Goal: Transaction & Acquisition: Purchase product/service

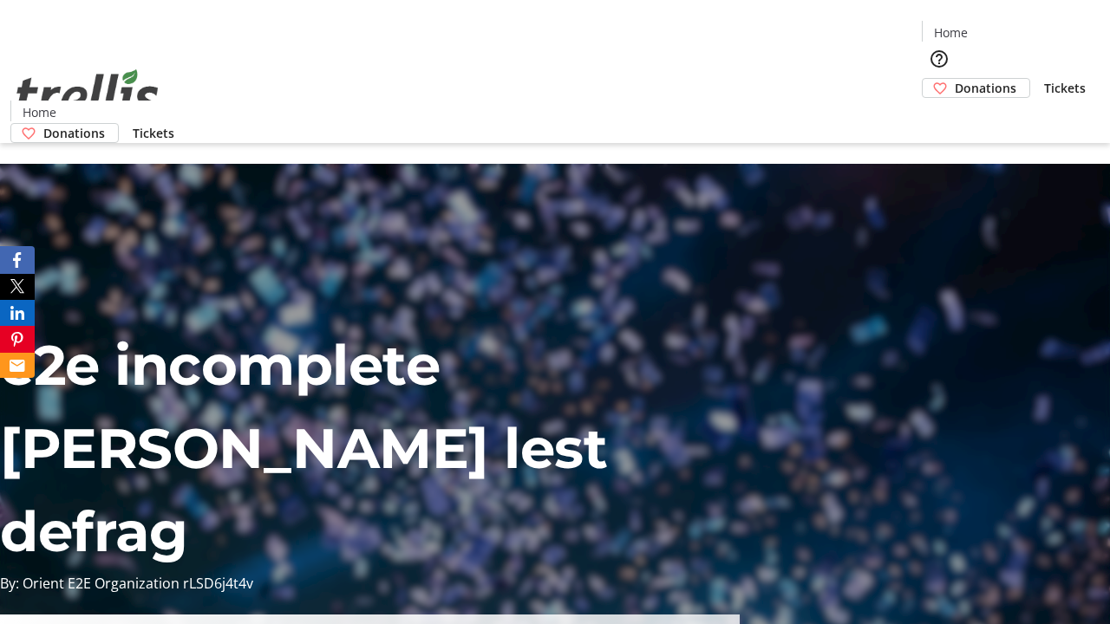
click at [955, 79] on span "Donations" at bounding box center [986, 88] width 62 height 18
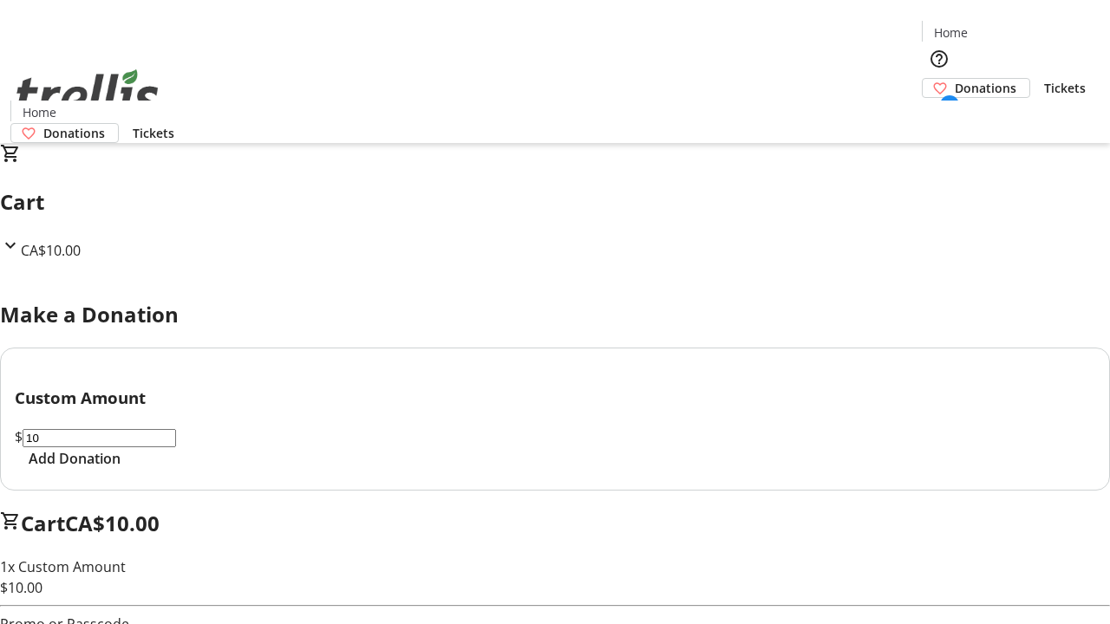
select select "CA"
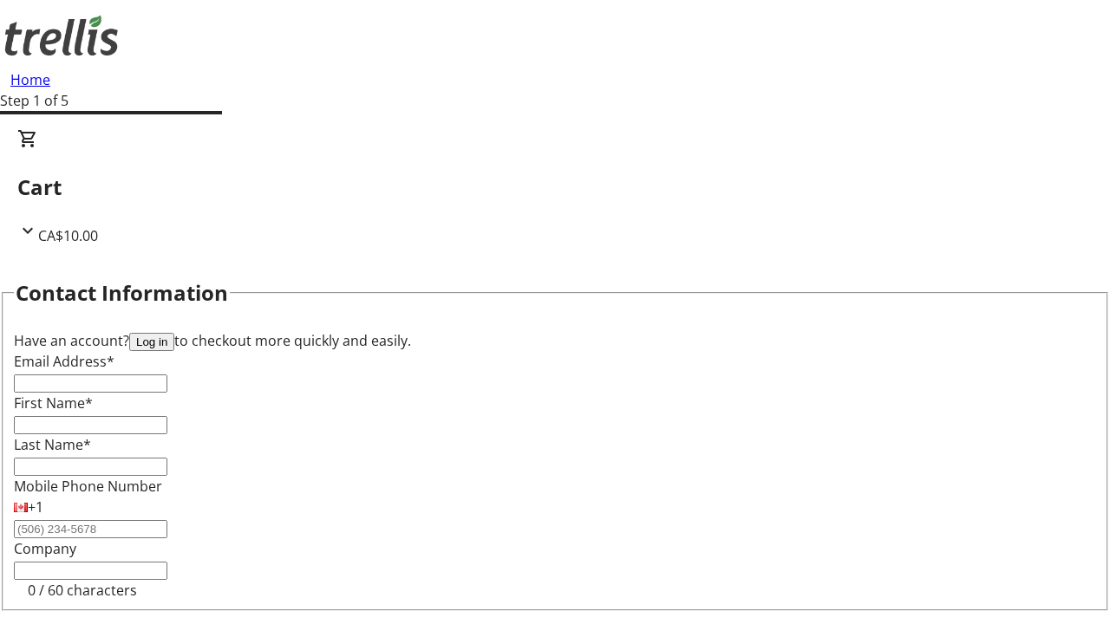
click at [174, 333] on button "Log in" at bounding box center [151, 342] width 45 height 18
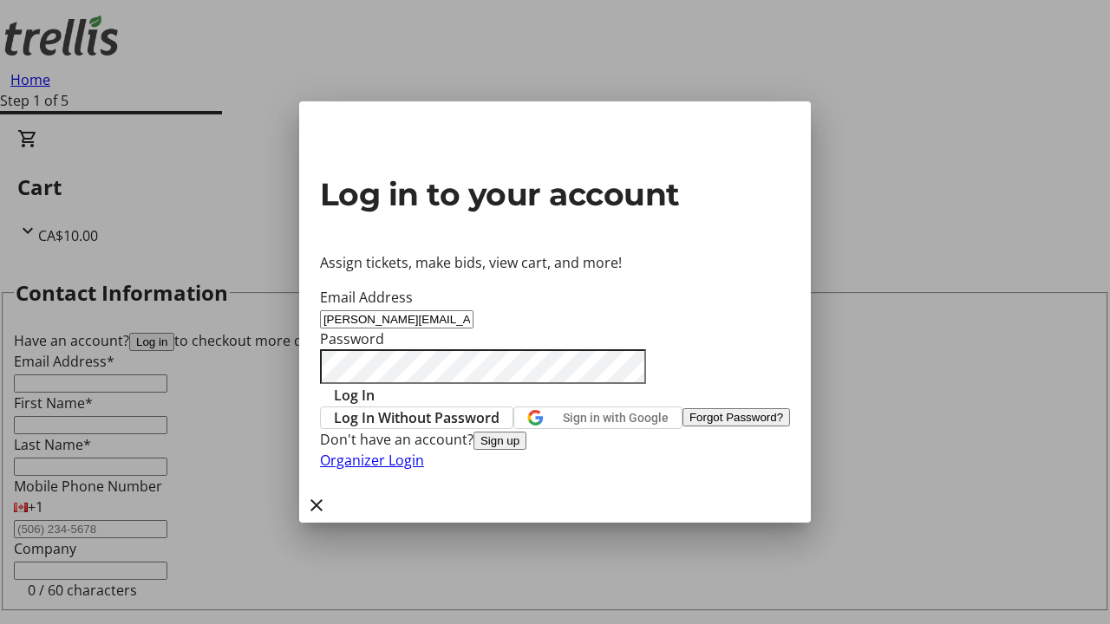
type input "[PERSON_NAME][EMAIL_ADDRESS][DOMAIN_NAME]"
click at [375, 385] on span "Log In" at bounding box center [354, 395] width 41 height 21
